Goal: Communication & Community: Answer question/provide support

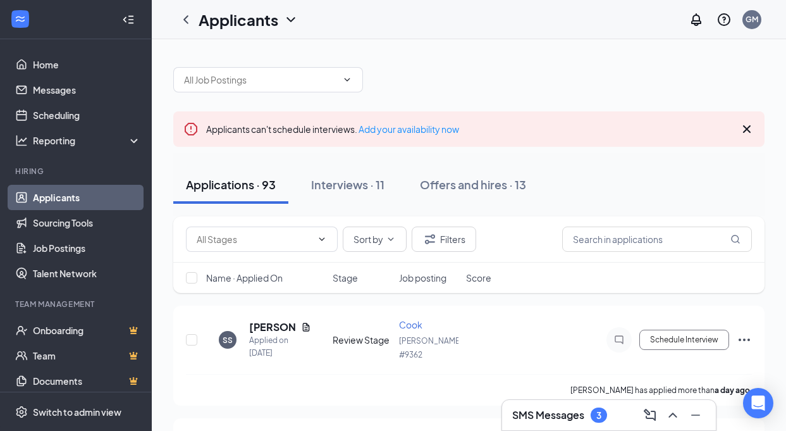
click at [559, 415] on h3 "SMS Messages" at bounding box center [548, 415] width 72 height 14
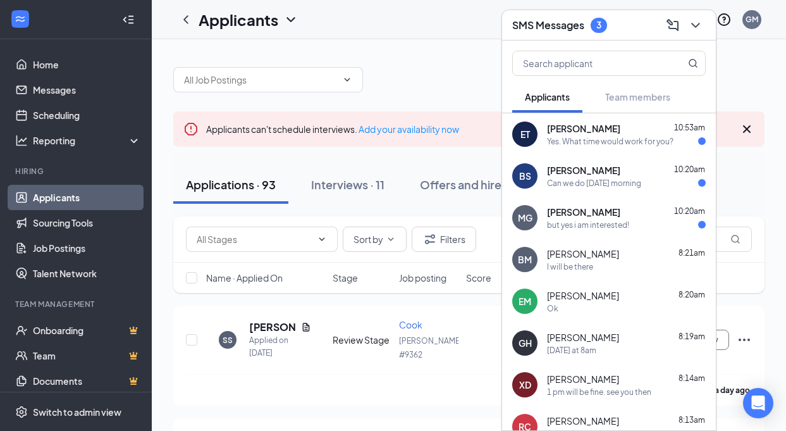
click at [628, 235] on div "MG [PERSON_NAME] 10:20am but yes i am interested!" at bounding box center [609, 218] width 214 height 42
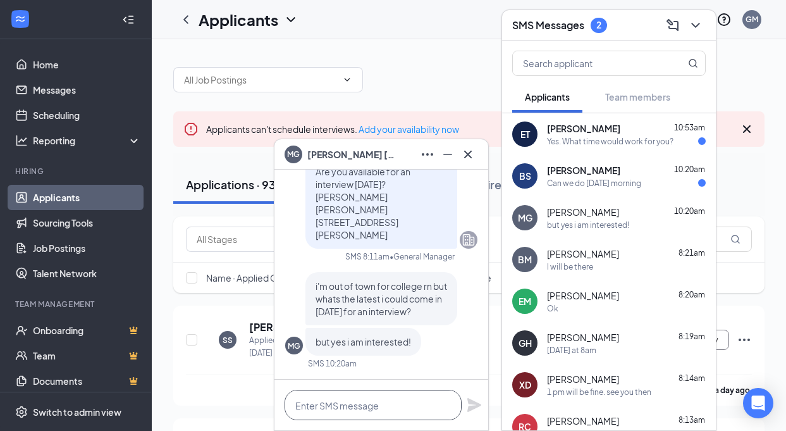
click at [383, 406] on textarea at bounding box center [373, 405] width 177 height 30
type textarea "Whats your availability?"
click at [469, 403] on icon "Plane" at bounding box center [474, 405] width 14 height 14
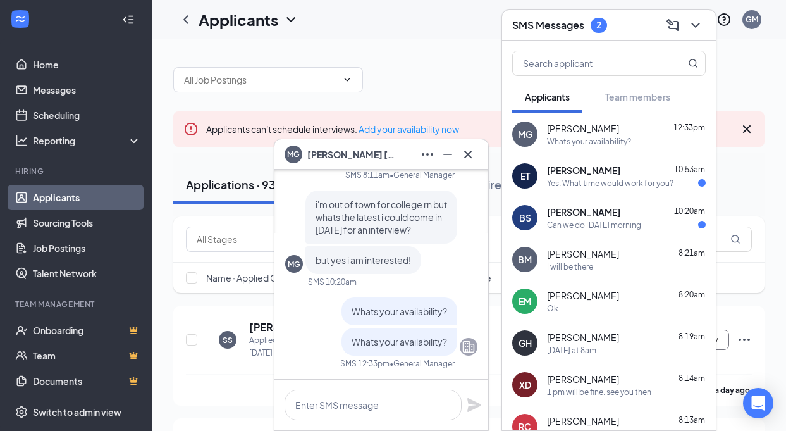
click at [604, 176] on div "[PERSON_NAME] 10:53am Yes. What time would work for you?" at bounding box center [626, 176] width 159 height 25
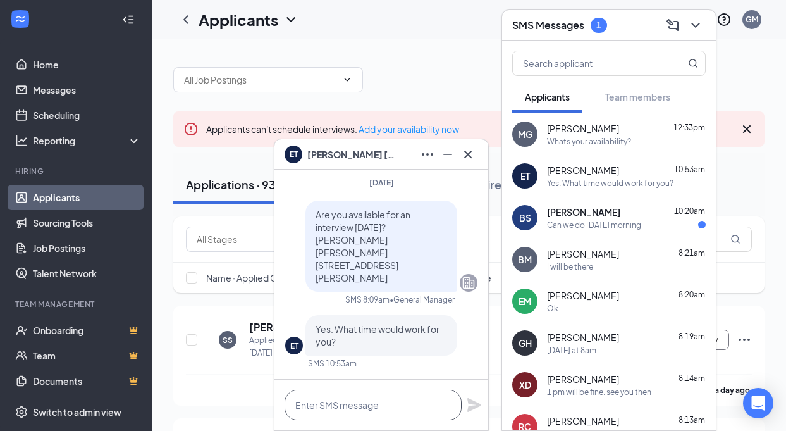
click at [415, 402] on textarea at bounding box center [373, 405] width 177 height 30
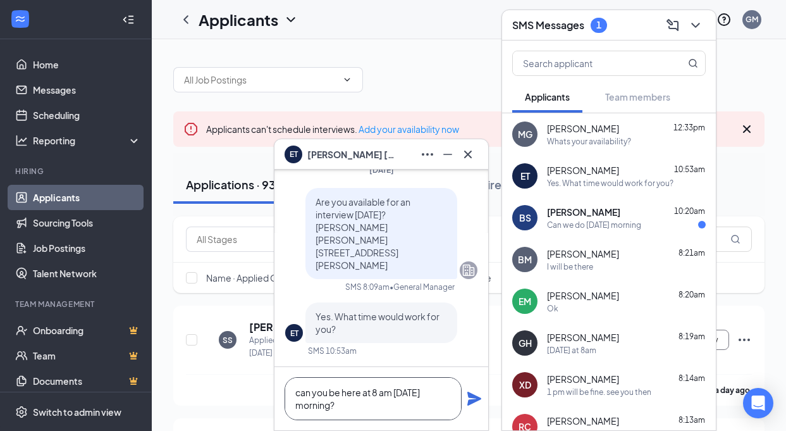
type textarea "can you be here at 8 am [DATE] morning?"
click at [472, 401] on icon "Plane" at bounding box center [474, 398] width 14 height 14
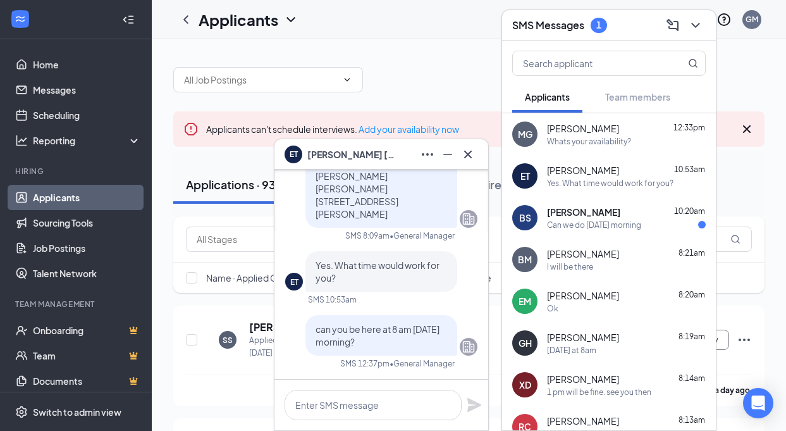
scroll to position [0, 0]
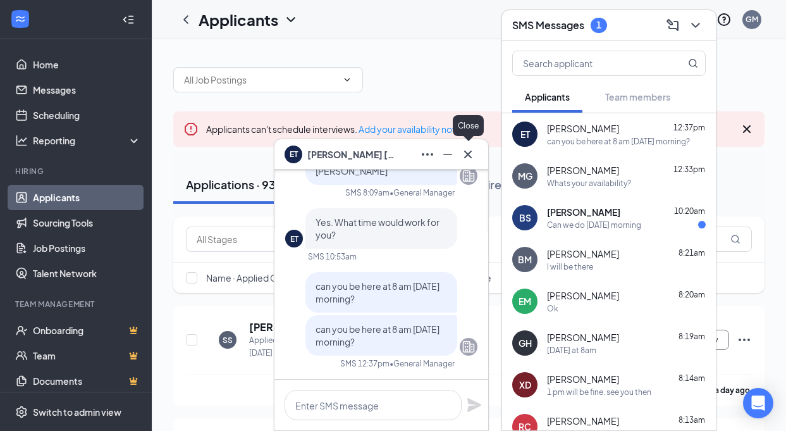
click at [464, 154] on icon "Cross" at bounding box center [467, 154] width 15 height 15
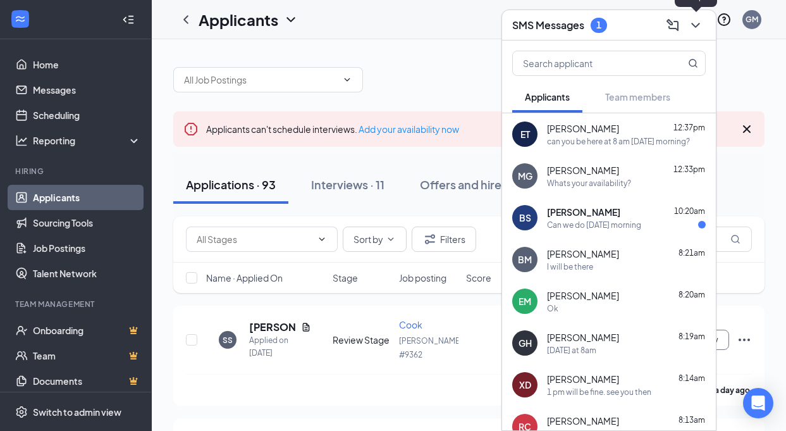
click at [701, 26] on icon "ChevronDown" at bounding box center [695, 25] width 15 height 15
